Goal: Task Accomplishment & Management: Complete application form

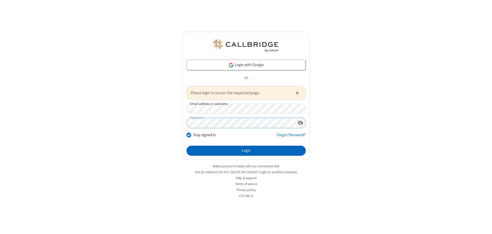
click at [246, 151] on button "Login" at bounding box center [246, 151] width 119 height 10
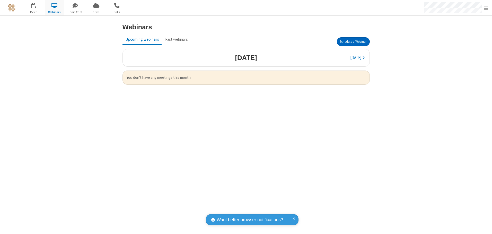
click at [353, 42] on button "Schedule a Webinar" at bounding box center [353, 41] width 33 height 9
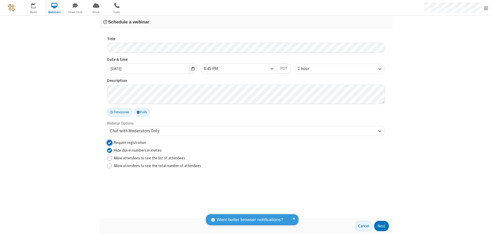
click at [109, 142] on input "Require registration" at bounding box center [109, 142] width 5 height 5
checkbox input "false"
click at [382, 226] on button "Next" at bounding box center [381, 226] width 15 height 10
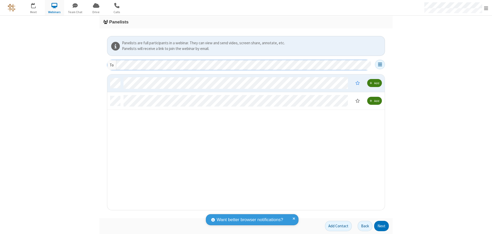
scroll to position [132, 274]
click at [382, 226] on button "Next" at bounding box center [381, 226] width 15 height 10
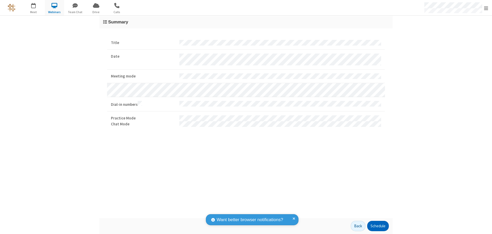
click at [378, 226] on button "Schedule" at bounding box center [378, 226] width 22 height 10
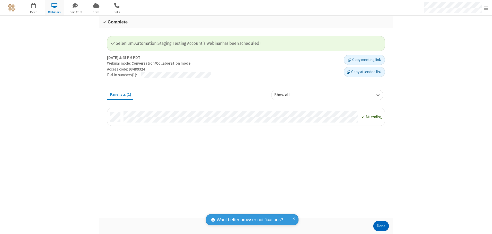
click at [381, 226] on button "Done" at bounding box center [380, 226] width 15 height 10
